Goal: Information Seeking & Learning: Learn about a topic

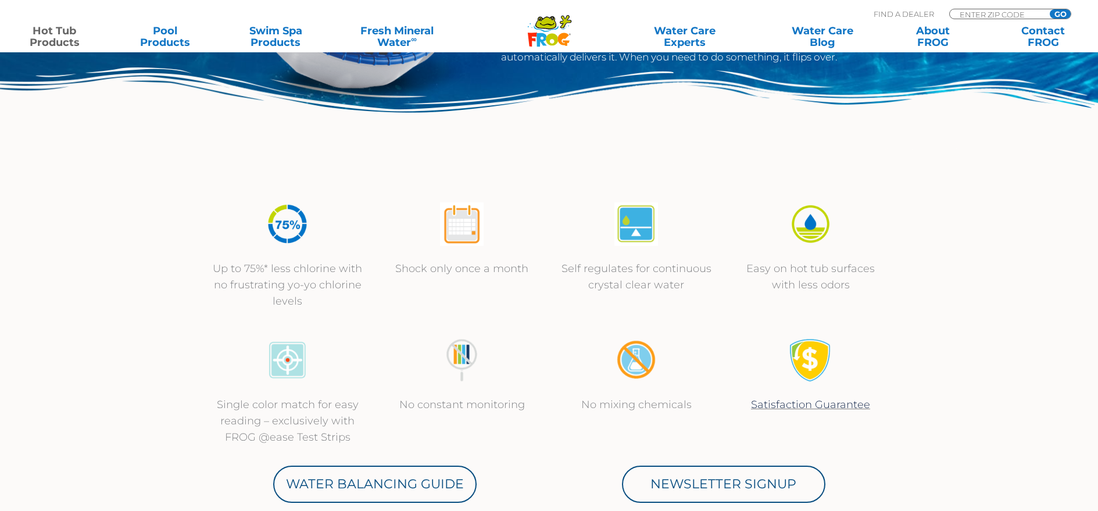
scroll to position [58, 0]
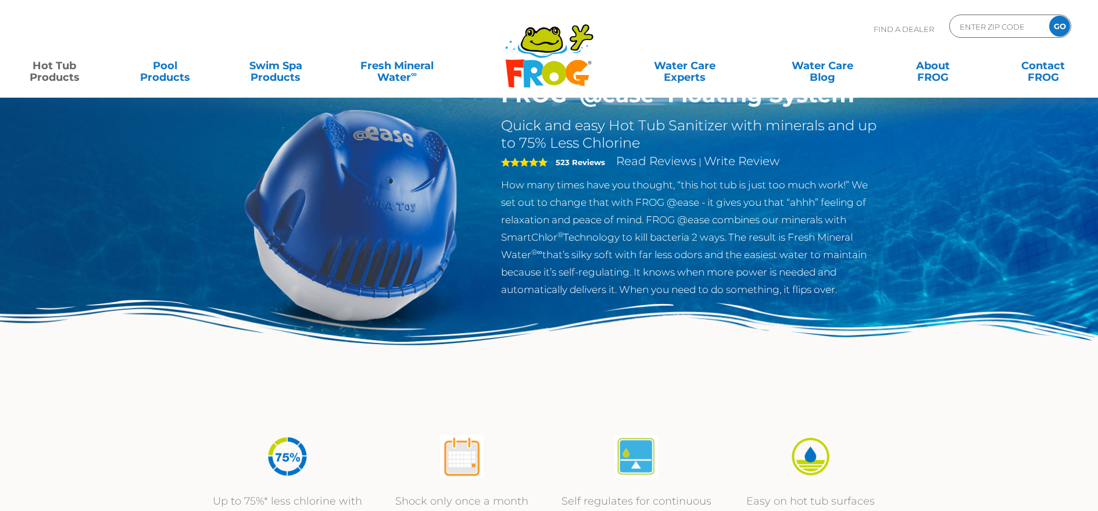
click at [34, 213] on div "FROG ® @ease ® Floating System Quick and easy Hot Tub Sanitizer with minerals a…" at bounding box center [549, 181] width 1098 height 478
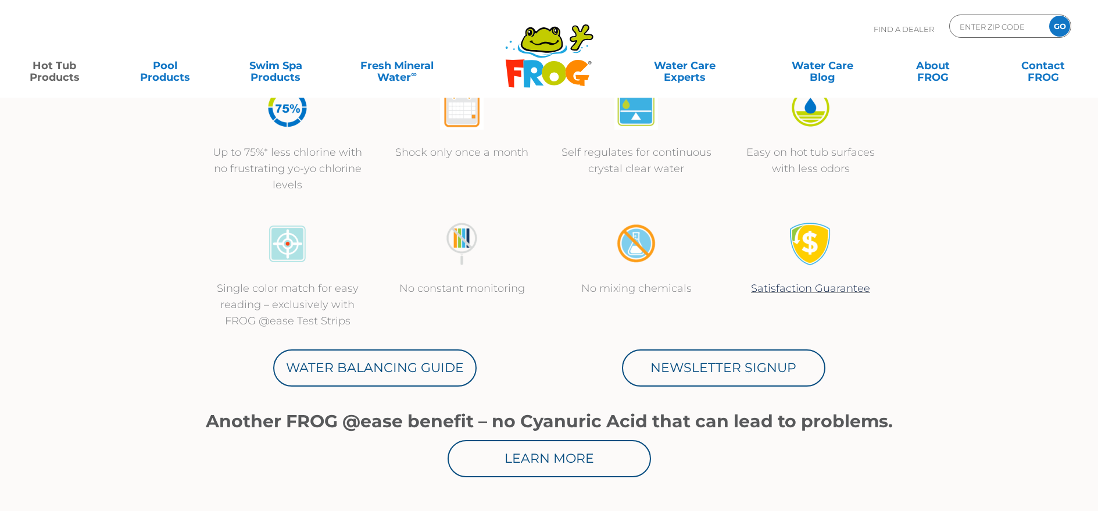
scroll to position [0, 0]
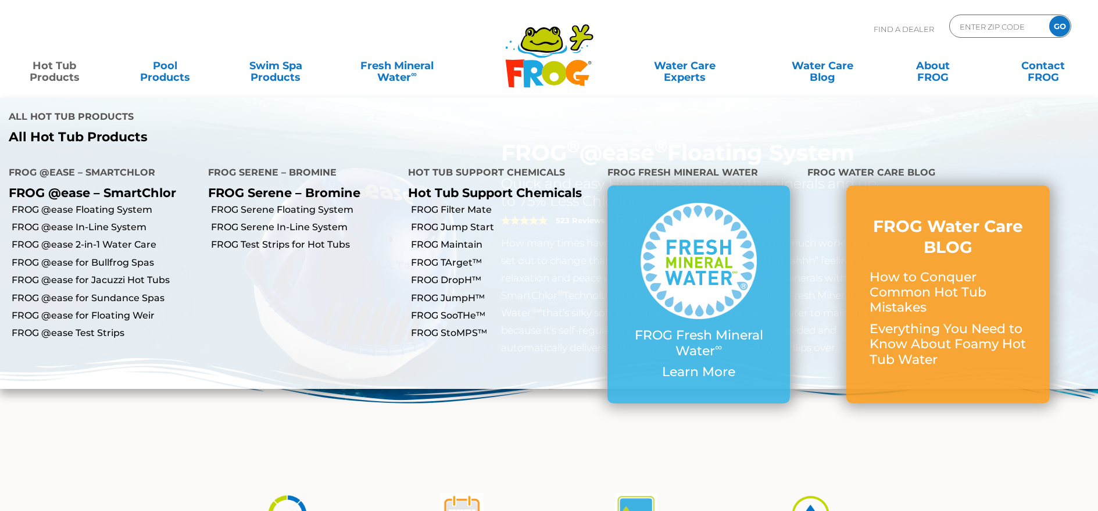
click at [55, 68] on link "Hot Tub Products" at bounding box center [55, 65] width 86 height 23
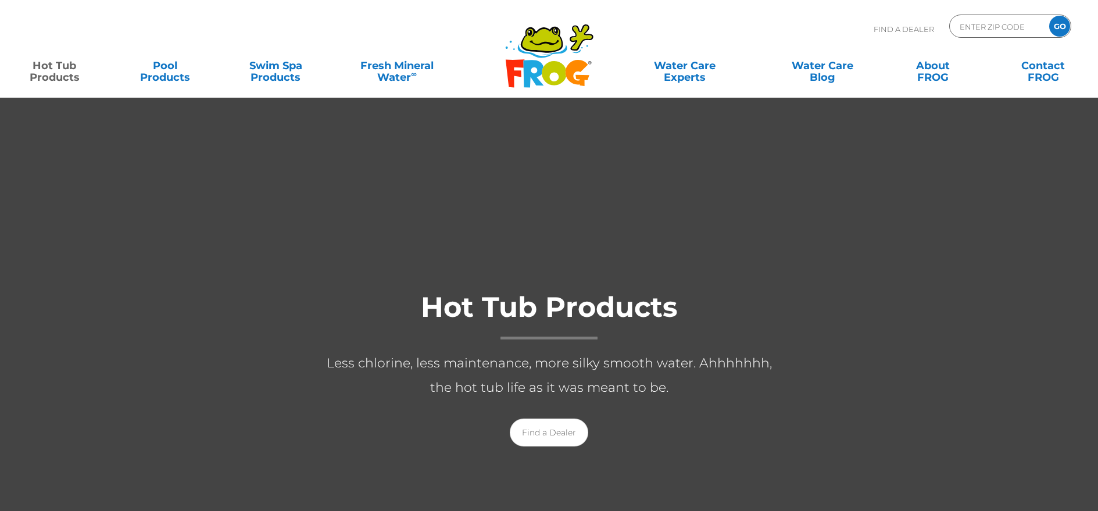
click at [62, 180] on div at bounding box center [549, 379] width 1098 height 565
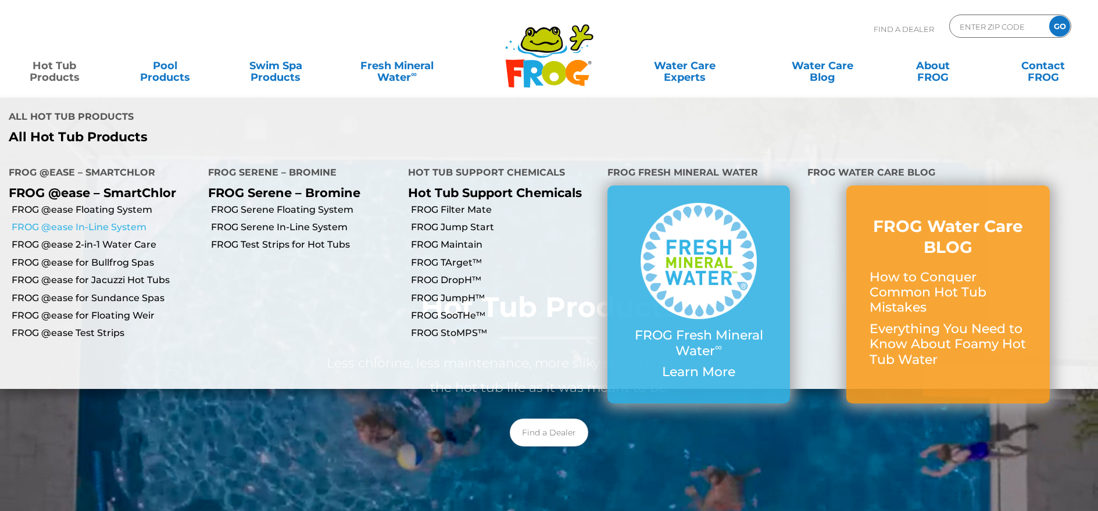
click at [86, 221] on link "FROG @ease In-Line System" at bounding box center [106, 227] width 188 height 13
